Goal: Task Accomplishment & Management: Use online tool/utility

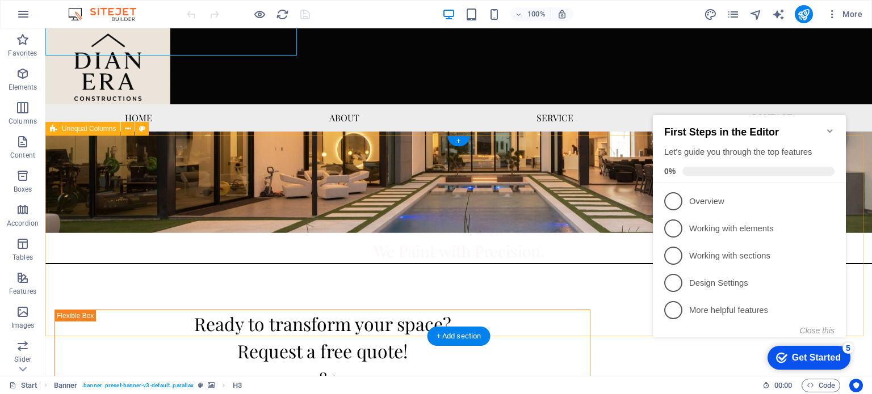
scroll to position [213, 0]
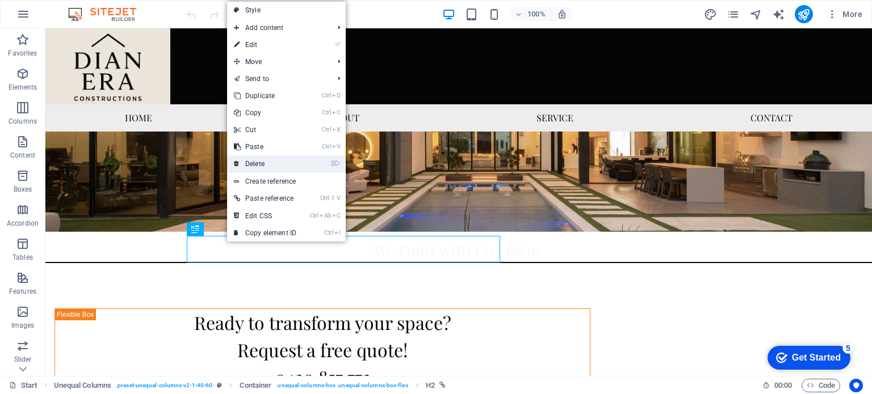
click at [261, 160] on link "⌦ Delete" at bounding box center [265, 164] width 76 height 17
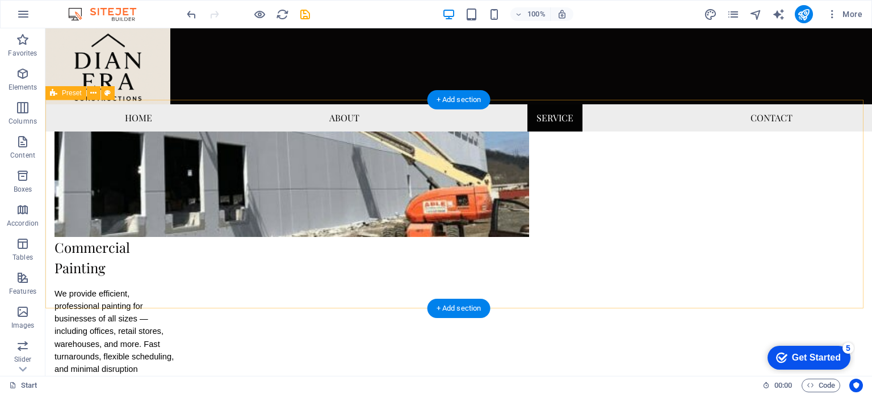
scroll to position [2869, 0]
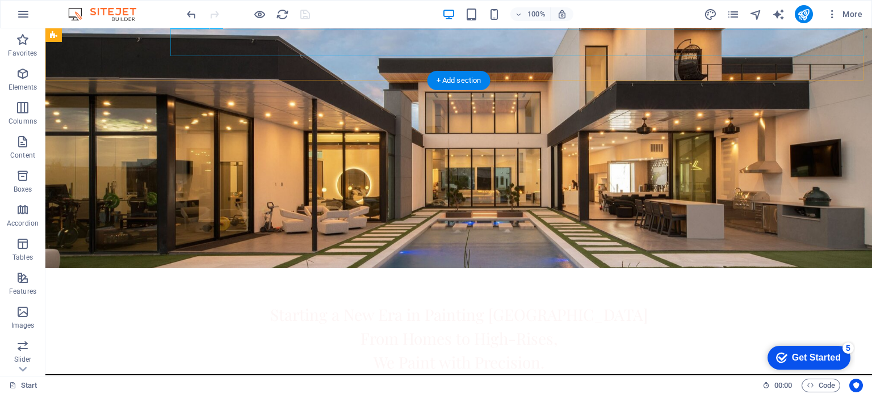
scroll to position [0, 0]
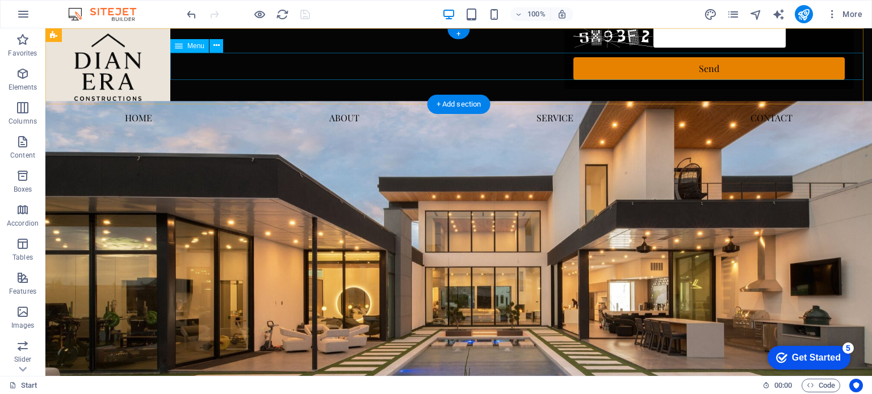
click at [775, 104] on nav "Home About Service Contact" at bounding box center [458, 117] width 826 height 27
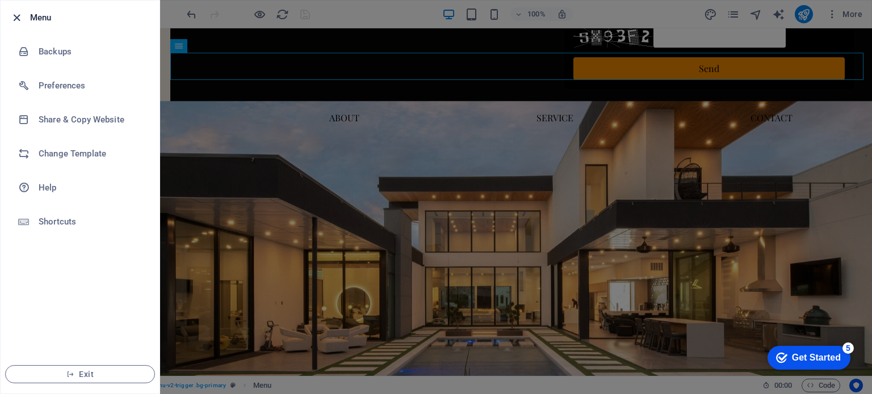
click at [17, 15] on icon "button" at bounding box center [16, 17] width 13 height 13
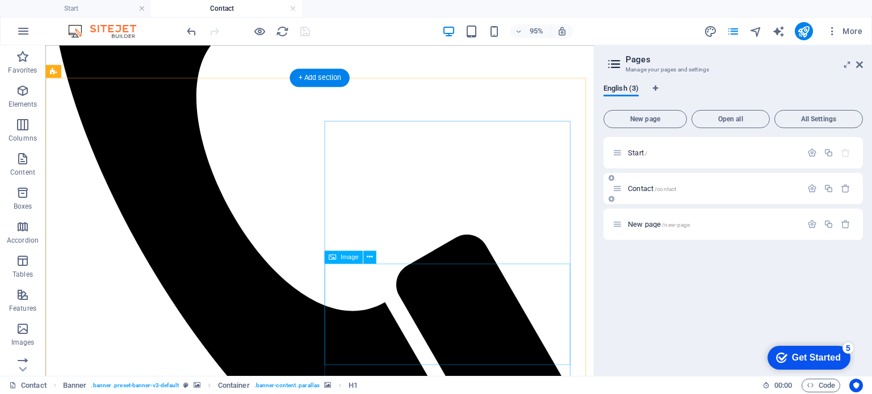
scroll to position [356, 0]
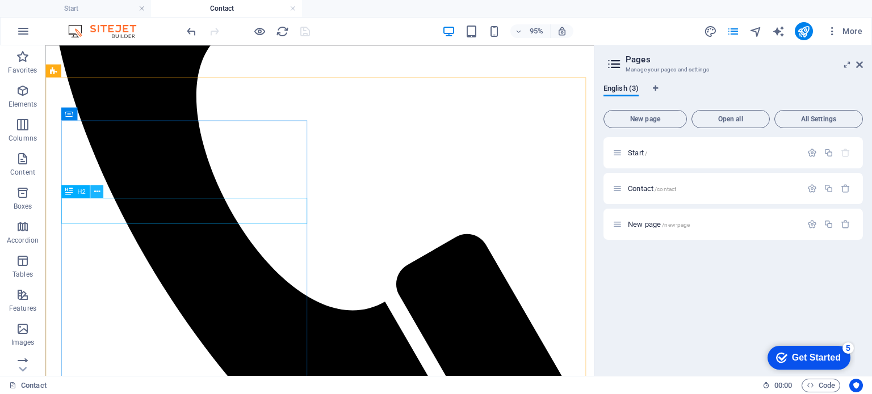
click at [93, 192] on button at bounding box center [96, 191] width 13 height 13
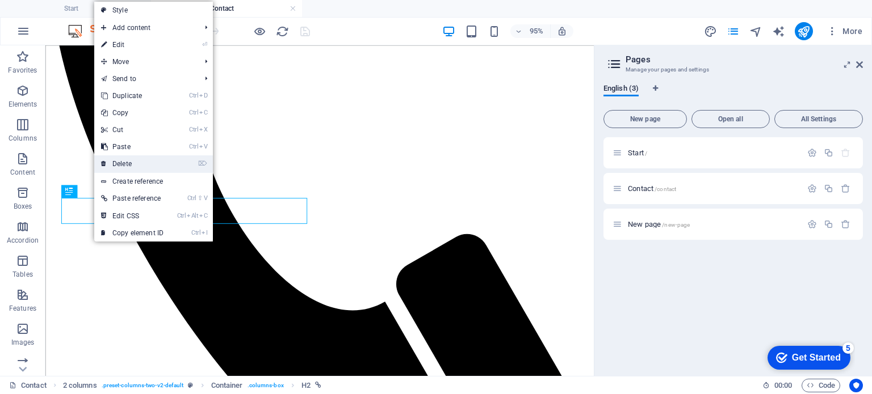
click at [153, 158] on link "⌦ Delete" at bounding box center [132, 164] width 76 height 17
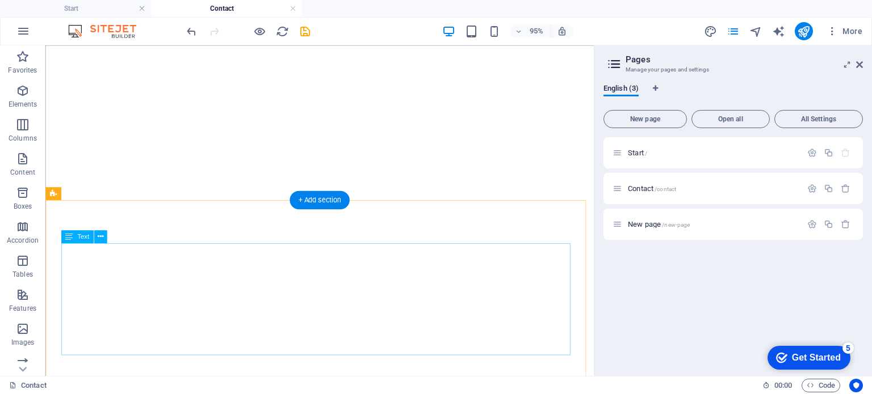
scroll to position [972, 0]
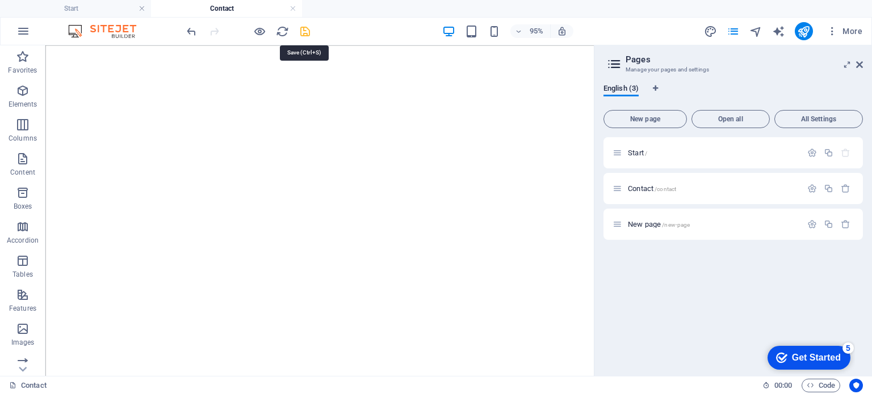
click at [309, 27] on icon "save" at bounding box center [305, 31] width 13 height 13
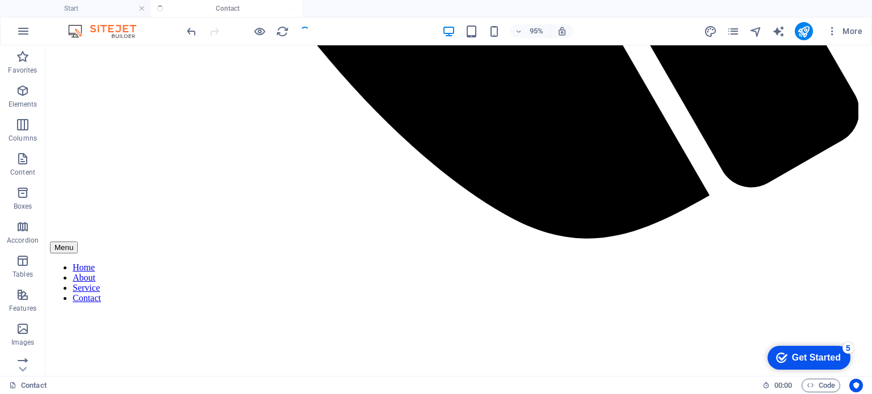
scroll to position [957, 0]
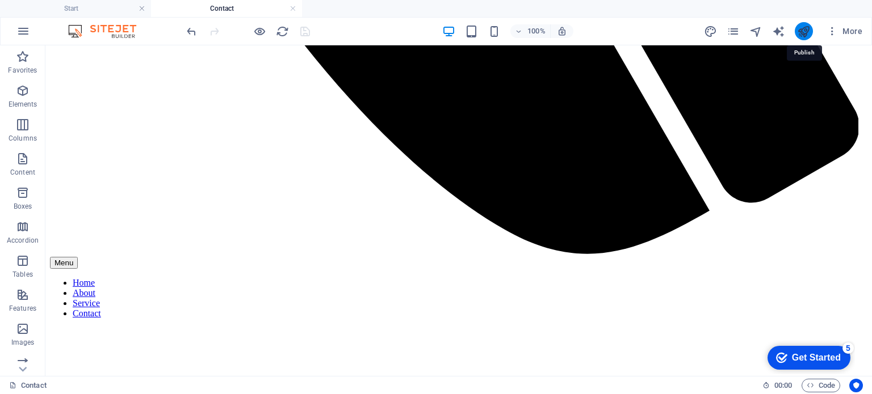
click at [804, 30] on icon "publish" at bounding box center [803, 31] width 13 height 13
